Goal: Information Seeking & Learning: Understand process/instructions

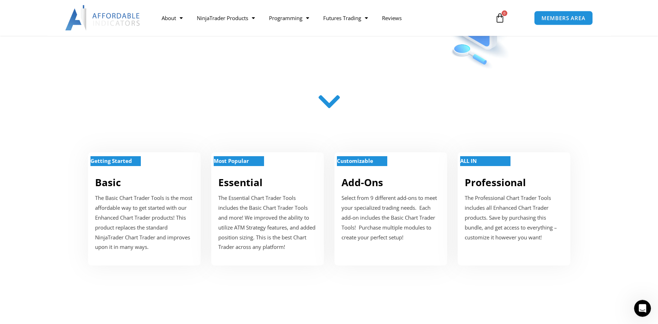
scroll to position [168, 0]
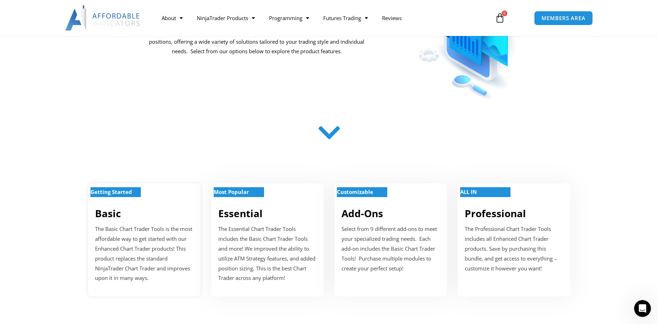
click at [107, 215] on link "Basic" at bounding box center [108, 212] width 26 height 13
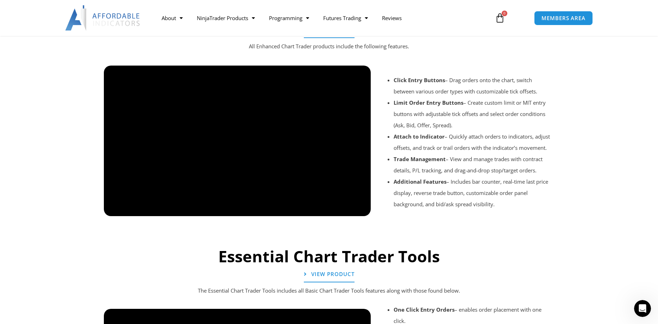
scroll to position [497, 0]
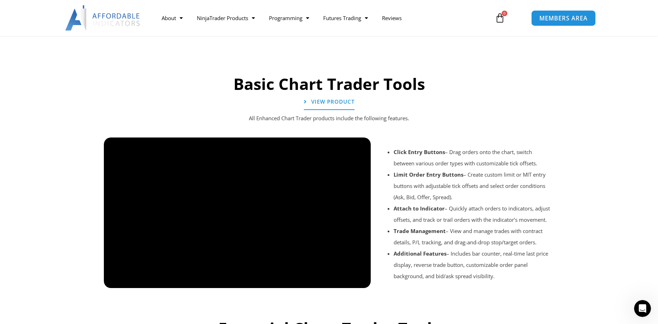
click at [563, 18] on span "MEMBERS AREA" at bounding box center [564, 18] width 48 height 6
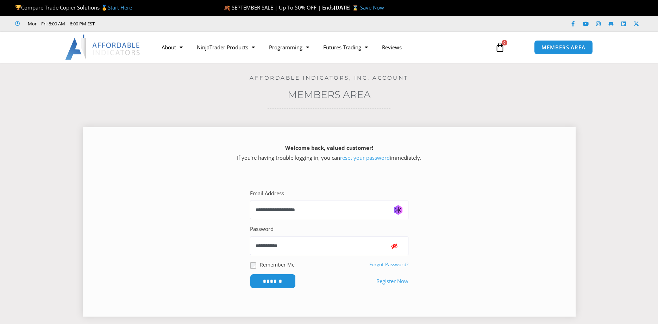
click at [392, 246] on span "Show password" at bounding box center [394, 245] width 7 height 7
click at [279, 280] on input "******" at bounding box center [273, 280] width 48 height 15
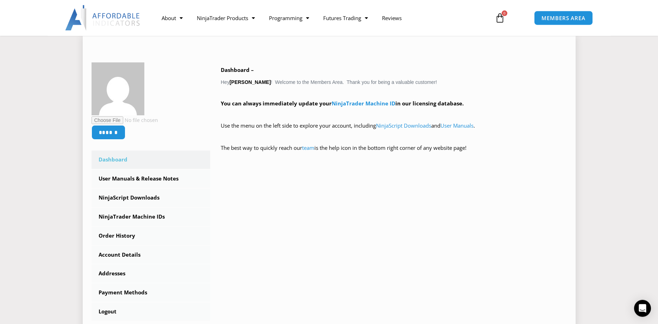
scroll to position [108, 0]
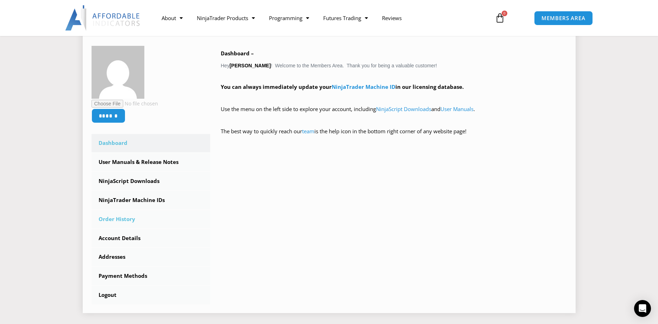
click at [126, 218] on link "Order History" at bounding box center [151, 219] width 119 height 18
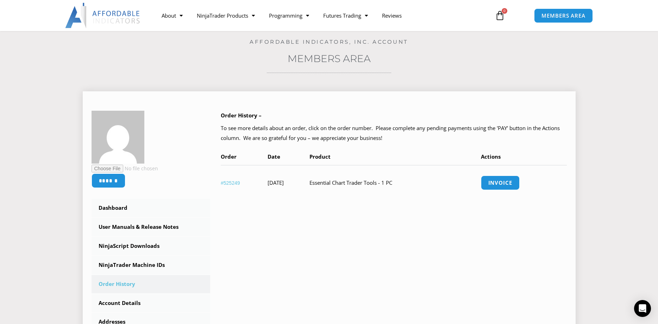
scroll to position [72, 0]
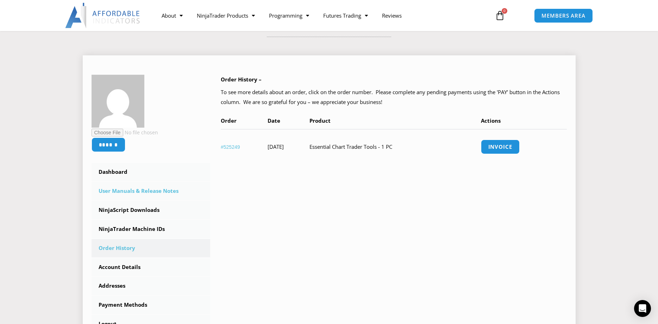
click at [139, 191] on link "User Manuals & Release Notes" at bounding box center [151, 191] width 119 height 18
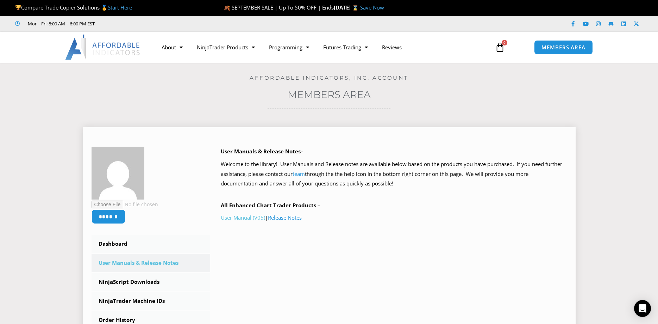
click at [244, 216] on link "User Manual (V05)" at bounding box center [243, 217] width 44 height 7
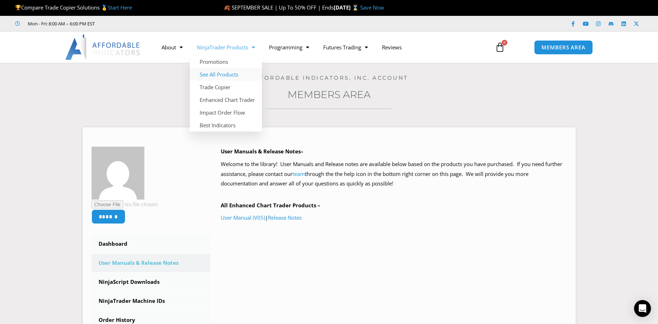
click at [222, 74] on link "See All Products" at bounding box center [226, 74] width 72 height 13
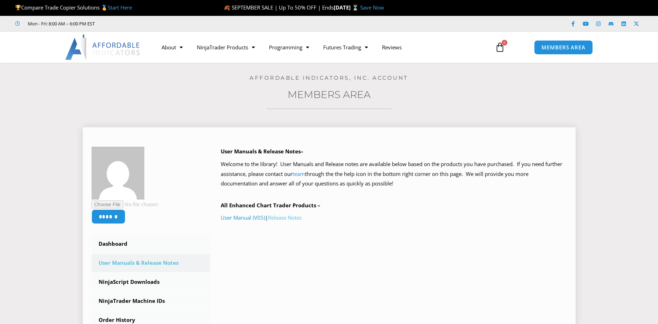
click at [290, 218] on link "Release Notes" at bounding box center [285, 217] width 34 height 7
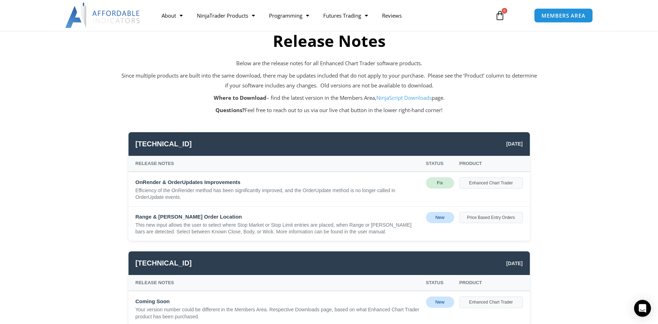
scroll to position [36, 0]
